Goal: Task Accomplishment & Management: Complete application form

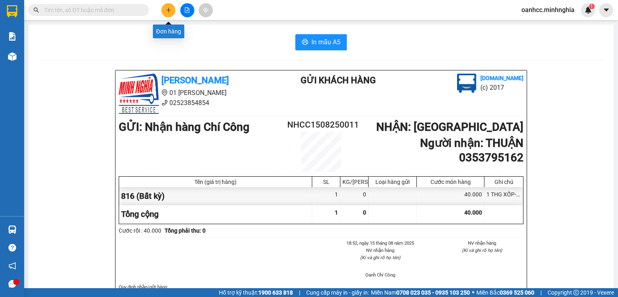
drag, startPoint x: 0, startPoint y: 0, endPoint x: 169, endPoint y: 7, distance: 169.4
click at [169, 7] on icon "plus" at bounding box center [169, 10] width 6 height 6
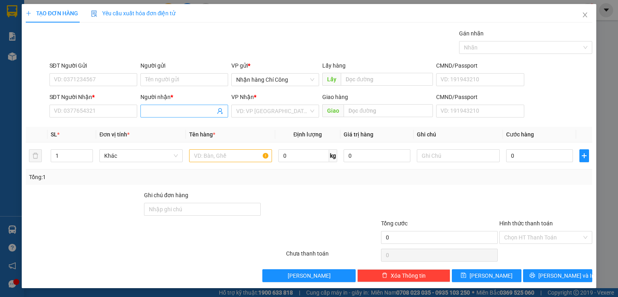
click at [171, 107] on input "Người nhận *" at bounding box center [180, 111] width 70 height 9
type input "GÁI [PERSON_NAME]"
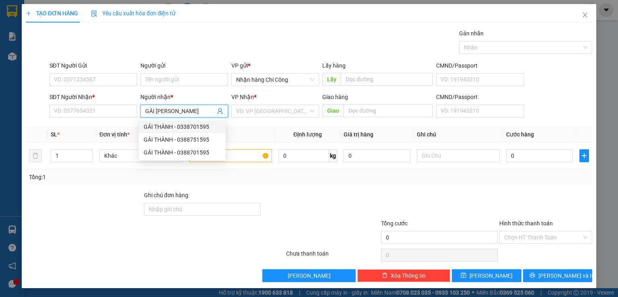
click at [195, 127] on div "GÁI THÀNH - 0338701595" at bounding box center [182, 126] width 77 height 9
type input "0338701595"
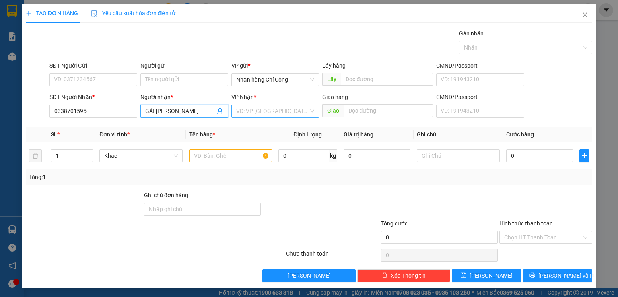
type input "GÁI [PERSON_NAME]"
click at [269, 112] on input "search" at bounding box center [272, 111] width 72 height 12
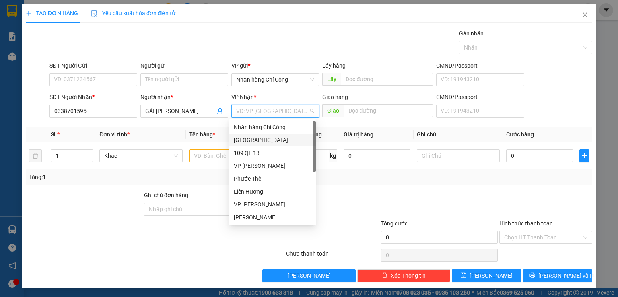
click at [249, 139] on div "[GEOGRAPHIC_DATA]" at bounding box center [272, 140] width 77 height 9
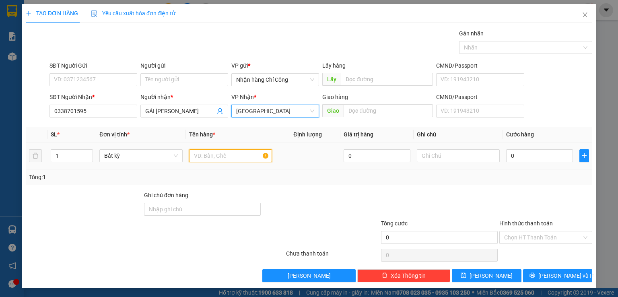
click at [226, 157] on input "text" at bounding box center [230, 155] width 83 height 13
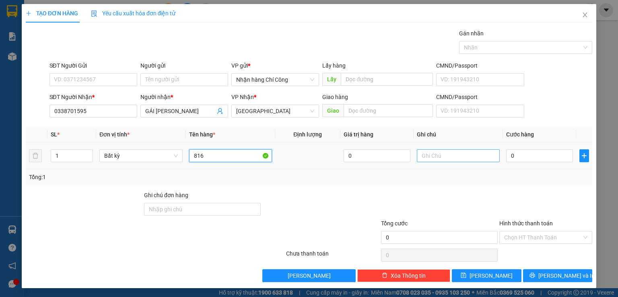
type input "816"
click at [452, 157] on input "text" at bounding box center [458, 155] width 83 height 13
type input "1 THG XỐP-HS"
click at [546, 156] on input "0" at bounding box center [539, 155] width 67 height 13
type input "6"
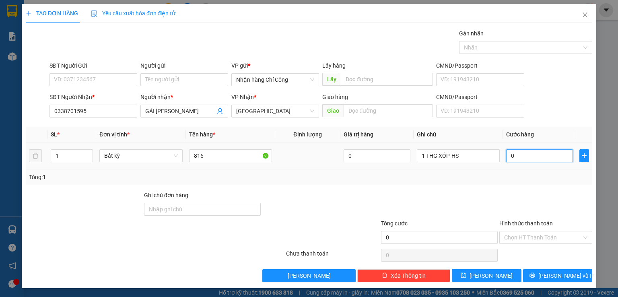
type input "6"
type input "60"
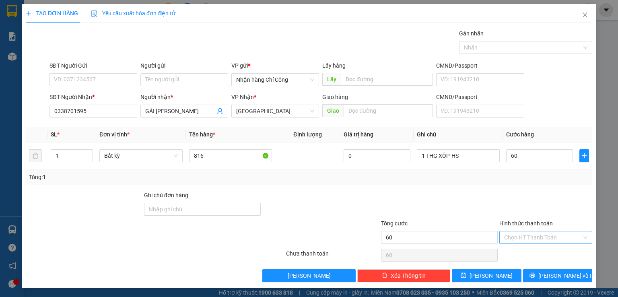
type input "60.000"
click at [526, 240] on input "Hình thức thanh toán" at bounding box center [543, 237] width 78 height 12
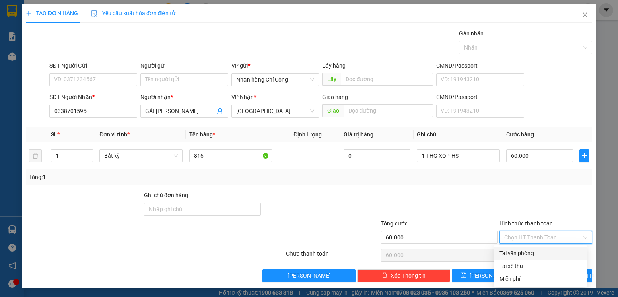
click at [519, 252] on div "Tại văn phòng" at bounding box center [540, 252] width 82 height 9
type input "0"
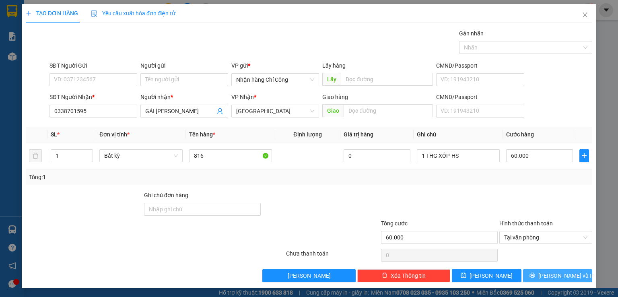
click at [548, 272] on span "[PERSON_NAME] và In" at bounding box center [566, 275] width 56 height 9
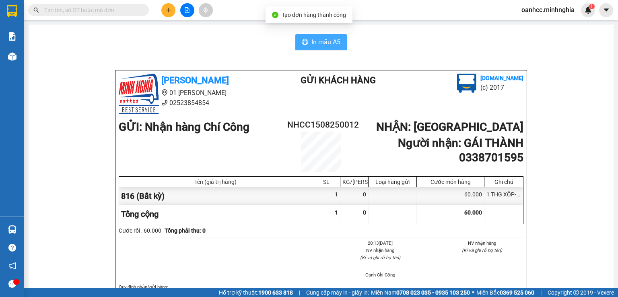
click at [319, 42] on span "In mẫu A5" at bounding box center [325, 42] width 29 height 10
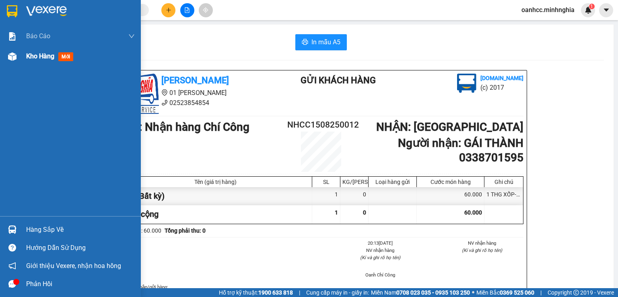
click at [47, 55] on span "Kho hàng" at bounding box center [40, 56] width 28 height 8
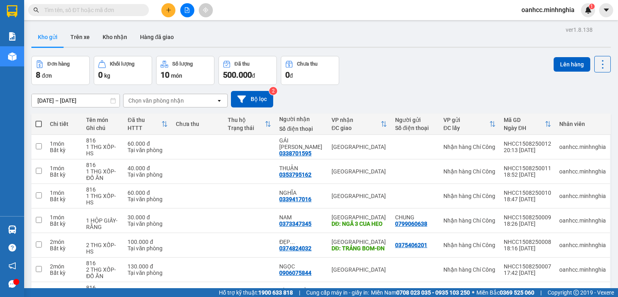
click at [37, 124] on span at bounding box center [38, 124] width 6 height 6
click at [39, 120] on input "checkbox" at bounding box center [39, 120] width 0 height 0
checkbox input "true"
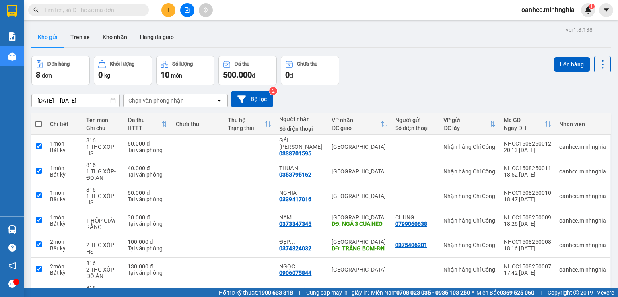
checkbox input "true"
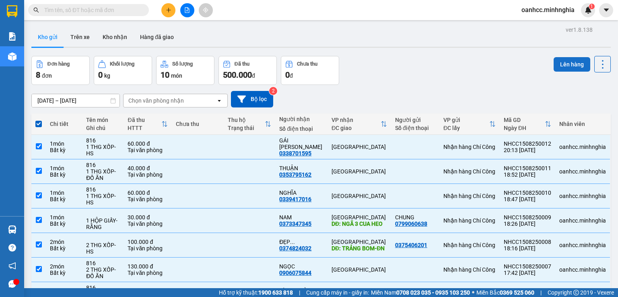
click at [571, 67] on button "Lên hàng" at bounding box center [571, 64] width 37 height 14
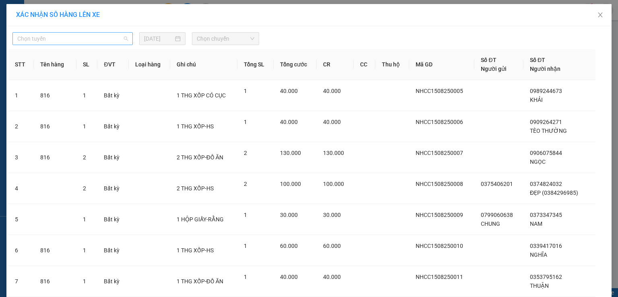
click at [68, 38] on span "Chọn tuyến" at bounding box center [72, 39] width 111 height 12
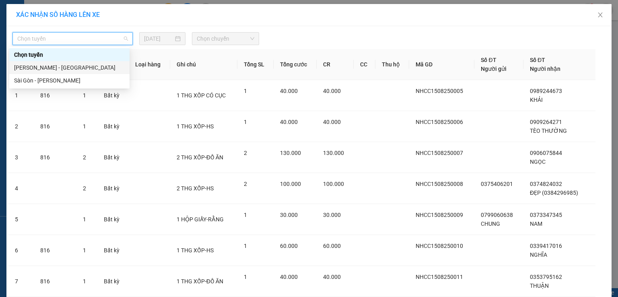
click at [43, 66] on div "[PERSON_NAME] - [GEOGRAPHIC_DATA]" at bounding box center [69, 67] width 111 height 9
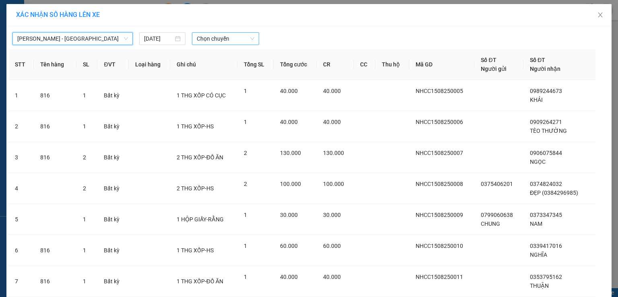
click at [223, 39] on span "Chọn chuyến" at bounding box center [226, 39] width 58 height 12
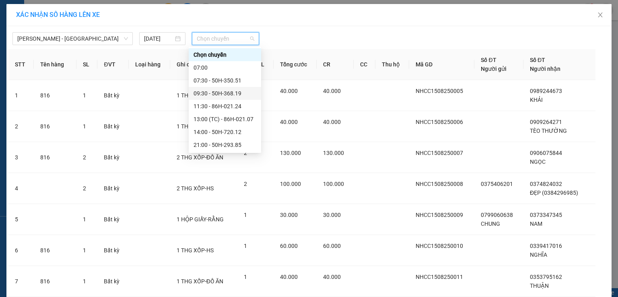
scroll to position [77, 0]
click at [220, 91] on div "22:30 - 86B-009.80" at bounding box center [224, 93] width 63 height 9
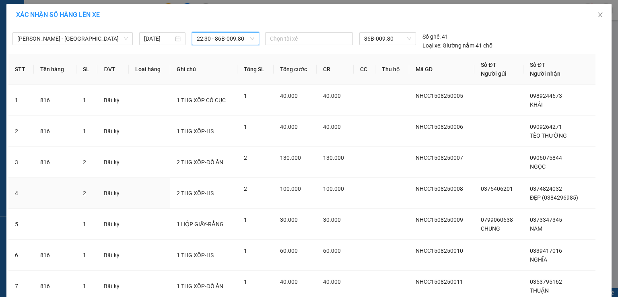
scroll to position [94, 0]
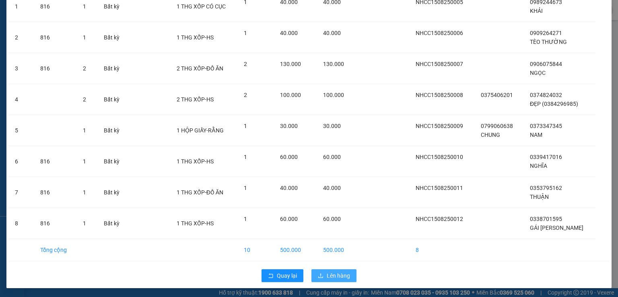
click at [332, 277] on span "Lên hàng" at bounding box center [337, 275] width 23 height 9
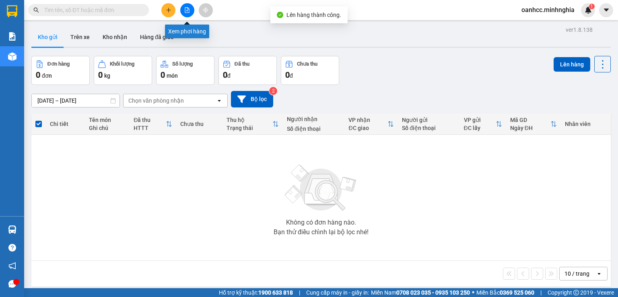
click at [186, 8] on icon "file-add" at bounding box center [187, 10] width 6 height 6
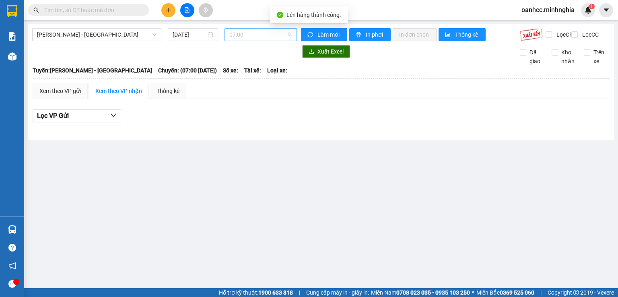
click at [252, 36] on span "07:00" at bounding box center [260, 35] width 63 height 12
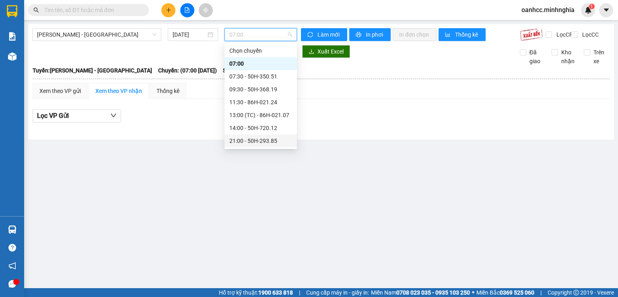
scroll to position [77, 0]
click at [246, 89] on div "22:30 - 86B-009.80" at bounding box center [260, 89] width 63 height 9
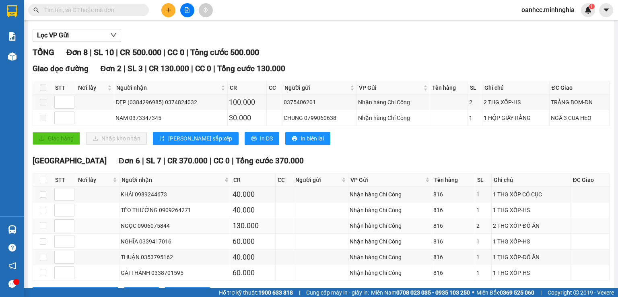
scroll to position [119, 0]
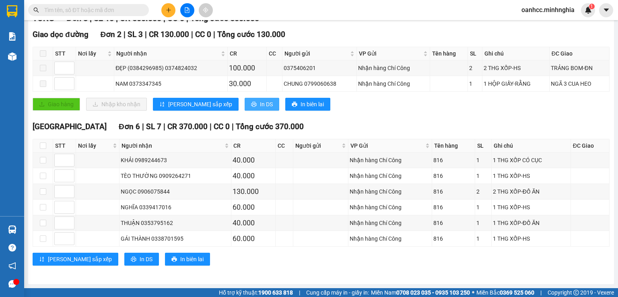
click at [260, 105] on span "In DS" at bounding box center [266, 104] width 13 height 9
click at [140, 256] on span "In DS" at bounding box center [146, 259] width 13 height 9
click at [322, 268] on div "[GEOGRAPHIC_DATA] Đơn 6 | SL 7 | CR 370.000 | CC 0 | Tổng cước 370.000 STT Nơi …" at bounding box center [321, 196] width 577 height 151
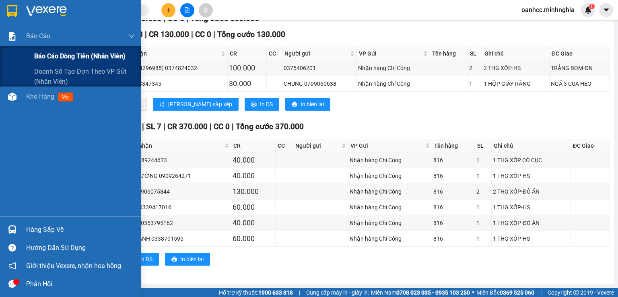
click at [66, 55] on span "Báo cáo dòng tiền (nhân viên)" at bounding box center [79, 56] width 91 height 10
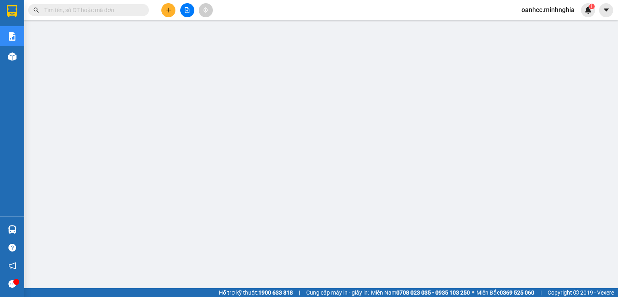
click at [245, 5] on div "Kết quả tìm kiếm ( 0 ) Bộ lọc No Data oanhcc.minhnghia 1" at bounding box center [309, 10] width 618 height 20
click at [170, 10] on icon "plus" at bounding box center [169, 10] width 6 height 6
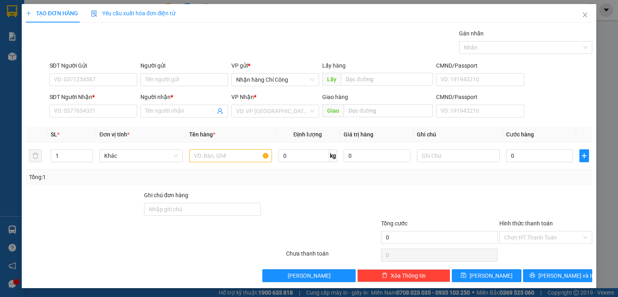
click at [367, 194] on div at bounding box center [320, 205] width 118 height 28
click at [427, 188] on div "Transit Pickup Surcharge Ids Transit Deliver Surcharge Ids Transit Deliver Surc…" at bounding box center [309, 155] width 566 height 253
drag, startPoint x: 614, startPoint y: 79, endPoint x: 246, endPoint y: 224, distance: 395.5
click at [246, 224] on div at bounding box center [238, 233] width 94 height 28
click at [242, 267] on div "Transit Pickup Surcharge Ids Transit Deliver Surcharge Ids Transit Deliver Surc…" at bounding box center [309, 155] width 566 height 253
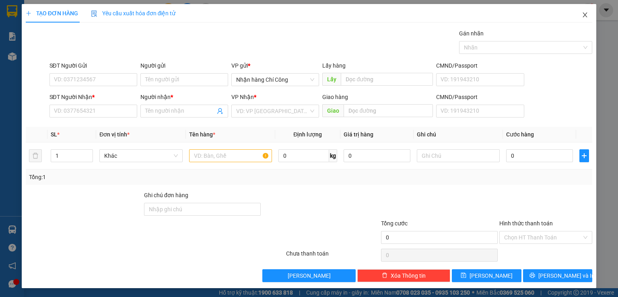
click at [581, 16] on icon "close" at bounding box center [584, 15] width 6 height 6
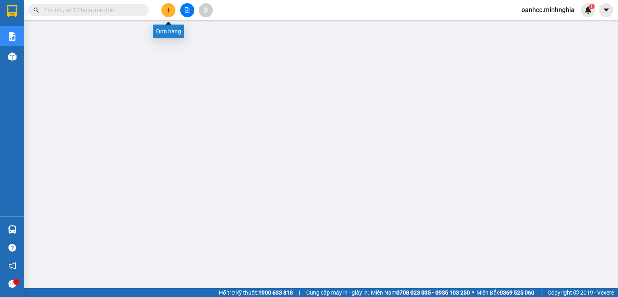
click at [166, 11] on icon "plus" at bounding box center [169, 10] width 6 height 6
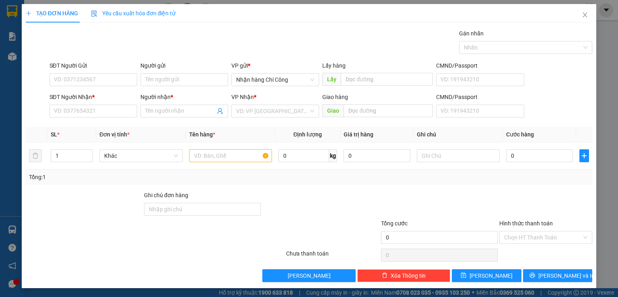
click at [152, 50] on div "Gói vận chuyển * Tiêu chuẩn Gán nhãn Nhãn" at bounding box center [321, 43] width 546 height 28
click at [153, 81] on input "Người gửi" at bounding box center [184, 79] width 88 height 13
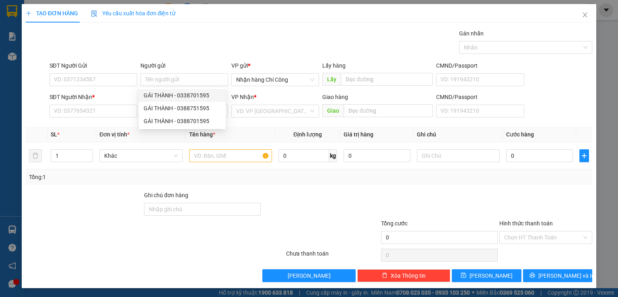
click at [111, 242] on div at bounding box center [108, 233] width 166 height 28
